Goal: Information Seeking & Learning: Learn about a topic

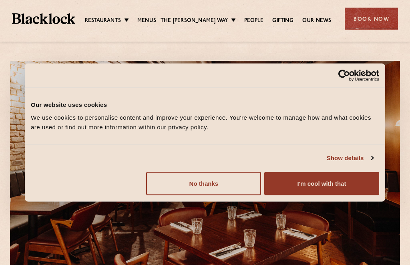
click at [227, 195] on button "No thanks" at bounding box center [203, 183] width 115 height 23
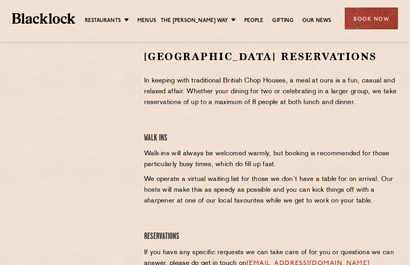
scroll to position [261, 0]
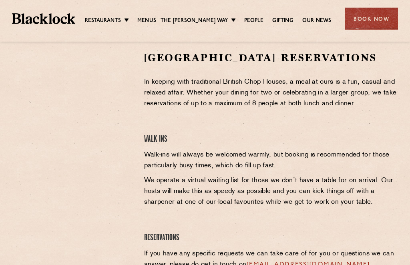
click at [155, 19] on link "Menus" at bounding box center [146, 21] width 19 height 8
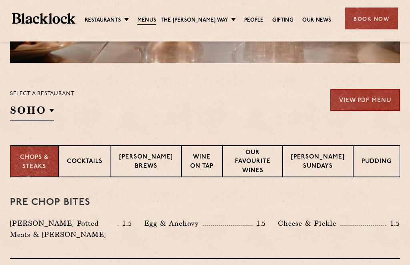
scroll to position [224, 0]
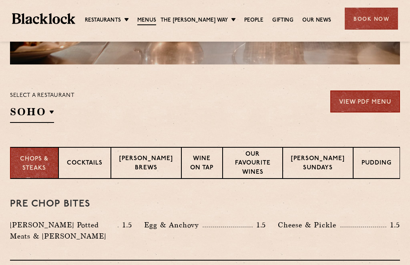
click at [54, 108] on div "Select a restaurant [GEOGRAPHIC_DATA] [GEOGRAPHIC_DATA] [GEOGRAPHIC_DATA] [GEOG…" at bounding box center [42, 106] width 64 height 32
click at [0, 0] on p "[GEOGRAPHIC_DATA]" at bounding box center [0, 0] width 0 height 0
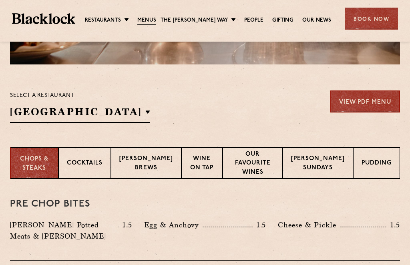
click at [0, 0] on p "[GEOGRAPHIC_DATA]" at bounding box center [0, 0] width 0 height 0
click at [279, 117] on div "Select a restaurant [GEOGRAPHIC_DATA] [GEOGRAPHIC_DATA] [GEOGRAPHIC_DATA] [GEOG…" at bounding box center [205, 106] width 390 height 32
click at [377, 104] on link "View PDF Menu" at bounding box center [365, 101] width 70 height 22
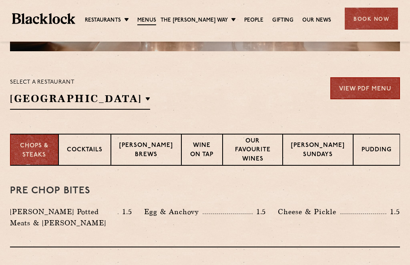
click at [86, 145] on div "Cocktails" at bounding box center [84, 150] width 52 height 32
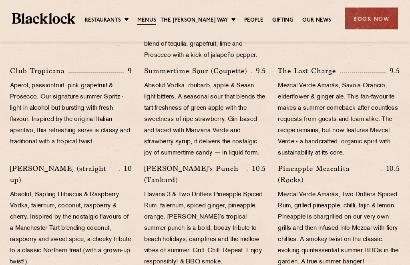
scroll to position [615, 0]
